Goal: Find specific page/section: Find specific page/section

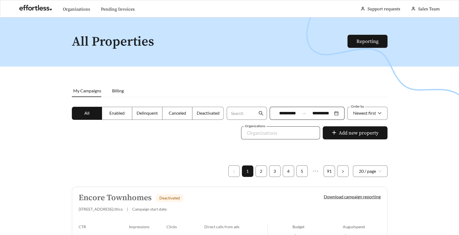
click at [284, 134] on div at bounding box center [276, 133] width 66 height 9
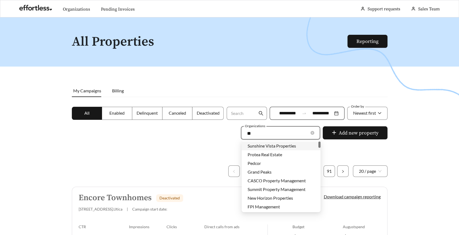
type input "***"
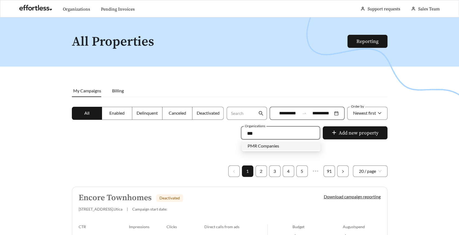
click at [297, 148] on div "PMR Companies" at bounding box center [281, 146] width 67 height 6
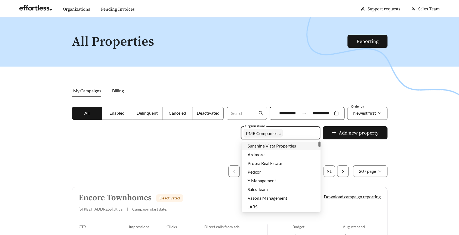
click at [139, 128] on div at bounding box center [229, 134] width 459 height 235
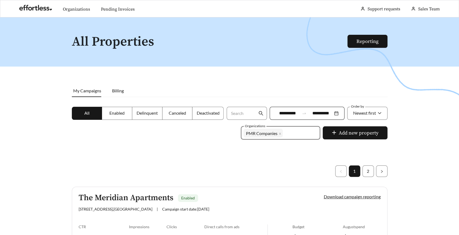
click at [110, 116] on label "Enabled" at bounding box center [117, 113] width 30 height 13
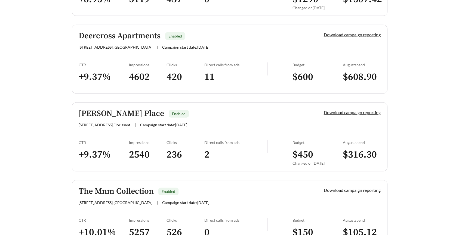
scroll to position [842, 0]
